Goal: Information Seeking & Learning: Learn about a topic

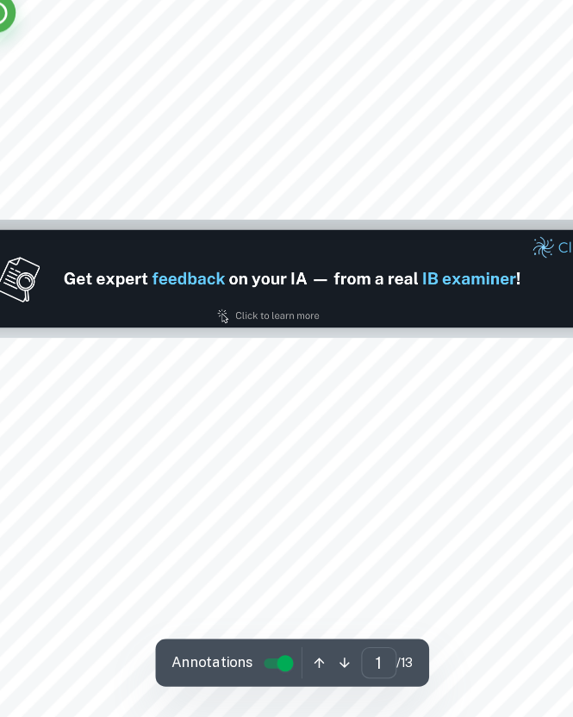
type input "2"
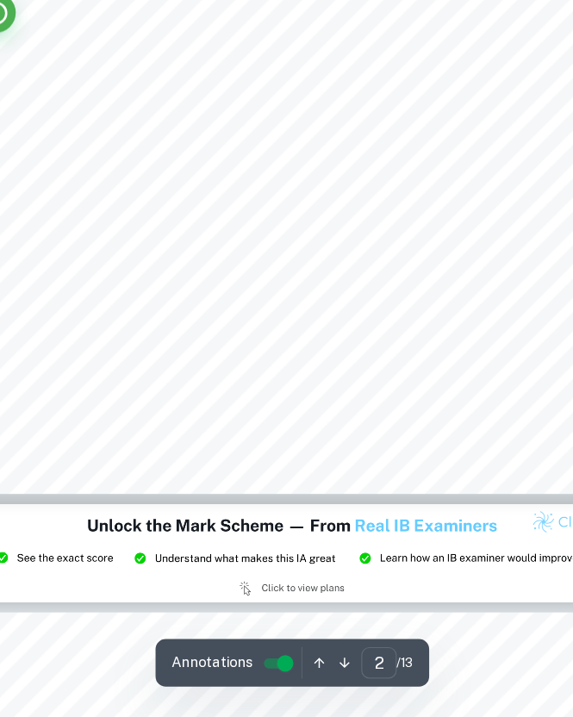
scroll to position [1098, 0]
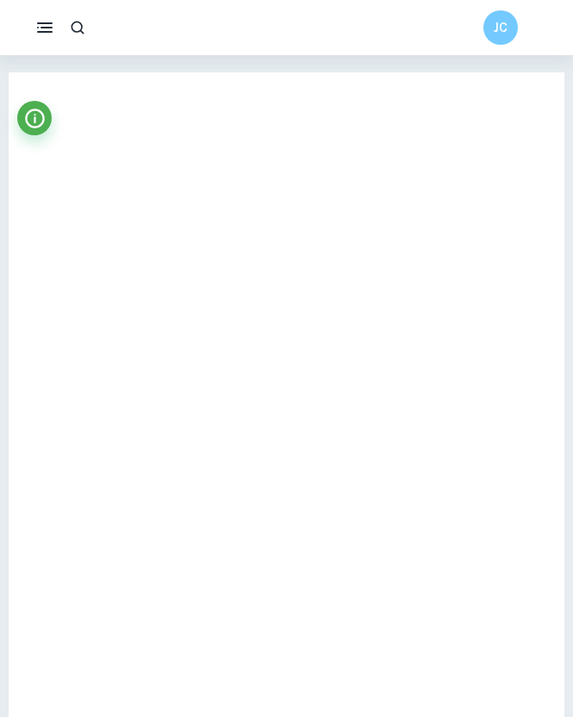
type input "4"
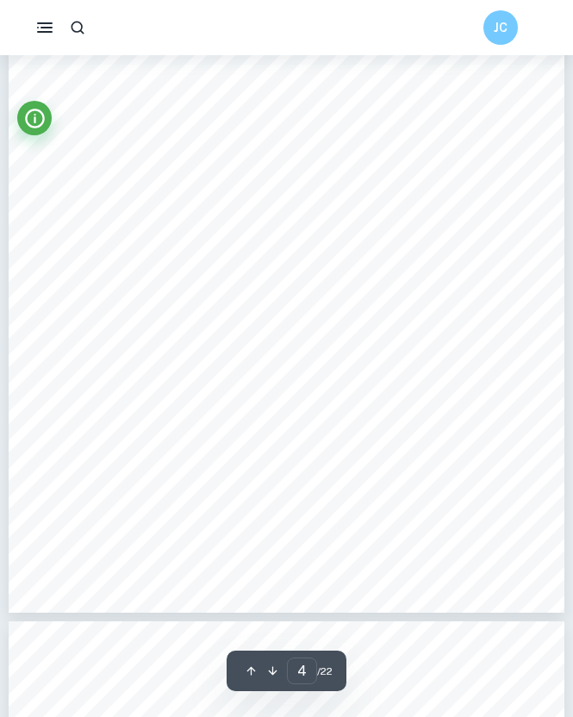
scroll to position [2624, 0]
